Goal: Answer question/provide support: Share knowledge or assist other users

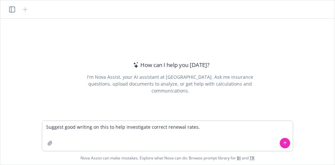
click at [206, 127] on textarea "Suggest good writing on this to help investigate correct renewal rates." at bounding box center [167, 136] width 250 height 30
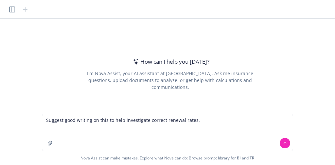
type textarea "Suggest good writing on this to help investigate correct renewal rates. Hello D…"
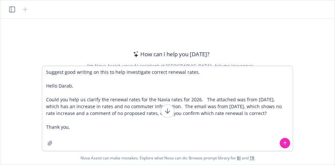
click at [206, 128] on textarea "Suggest good writing on this to help investigate correct renewal rates. Hello D…" at bounding box center [167, 108] width 250 height 85
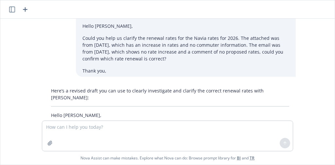
scroll to position [37, 0]
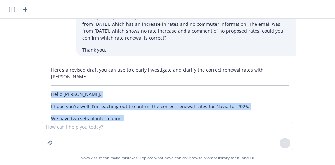
drag, startPoint x: 77, startPoint y: 76, endPoint x: 46, endPoint y: 88, distance: 33.6
click at [45, 88] on div "Here’s a revised draft you can use to clearly investigate and clarify the corre…" at bounding box center [169, 147] width 251 height 166
copy div "Hello [PERSON_NAME], I hope you’re well. I’m reaching out to confirm the correc…"
